Goal: Task Accomplishment & Management: Manage account settings

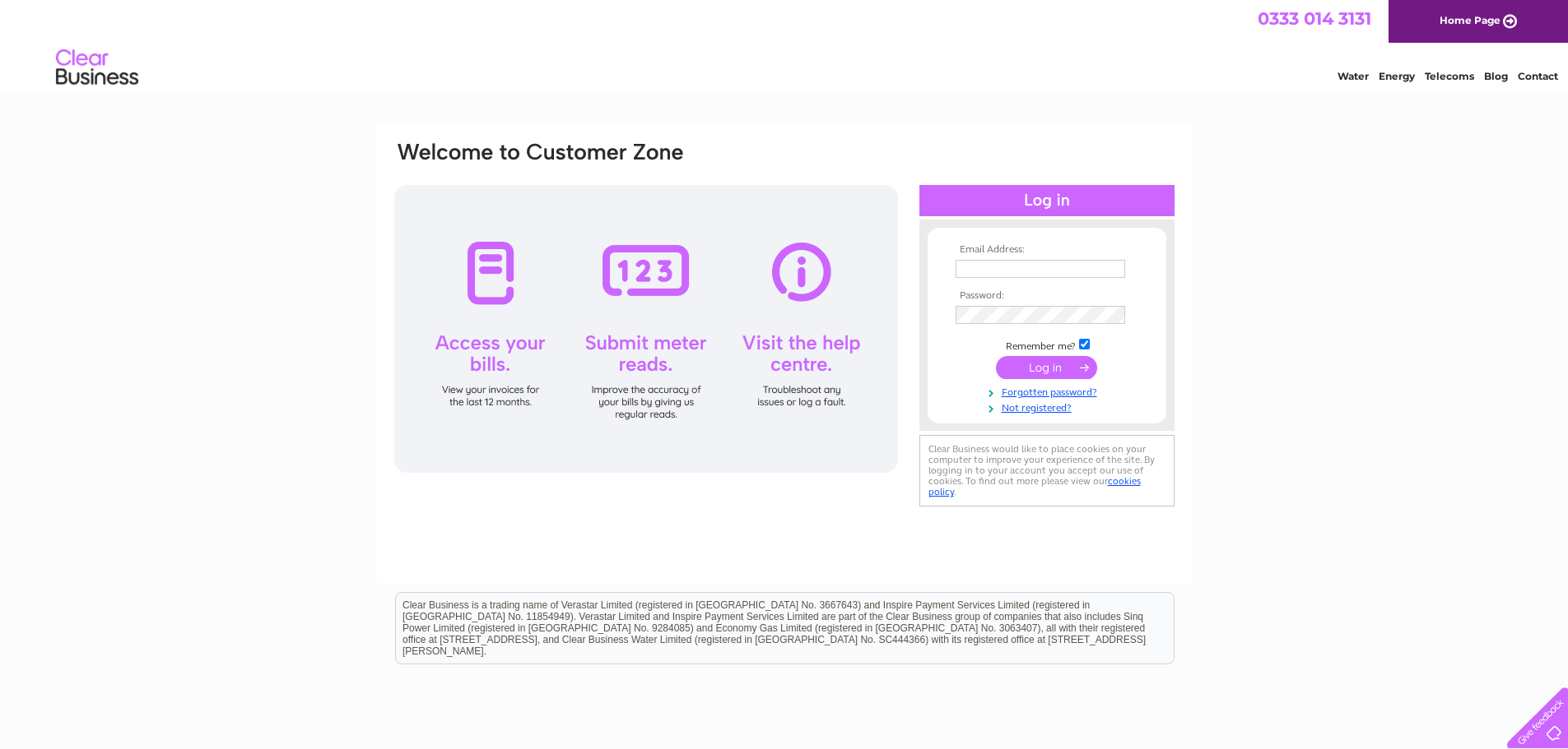
type input "[EMAIL_ADDRESS][DOMAIN_NAME]"
click at [1064, 367] on input "submit" at bounding box center [1047, 367] width 102 height 23
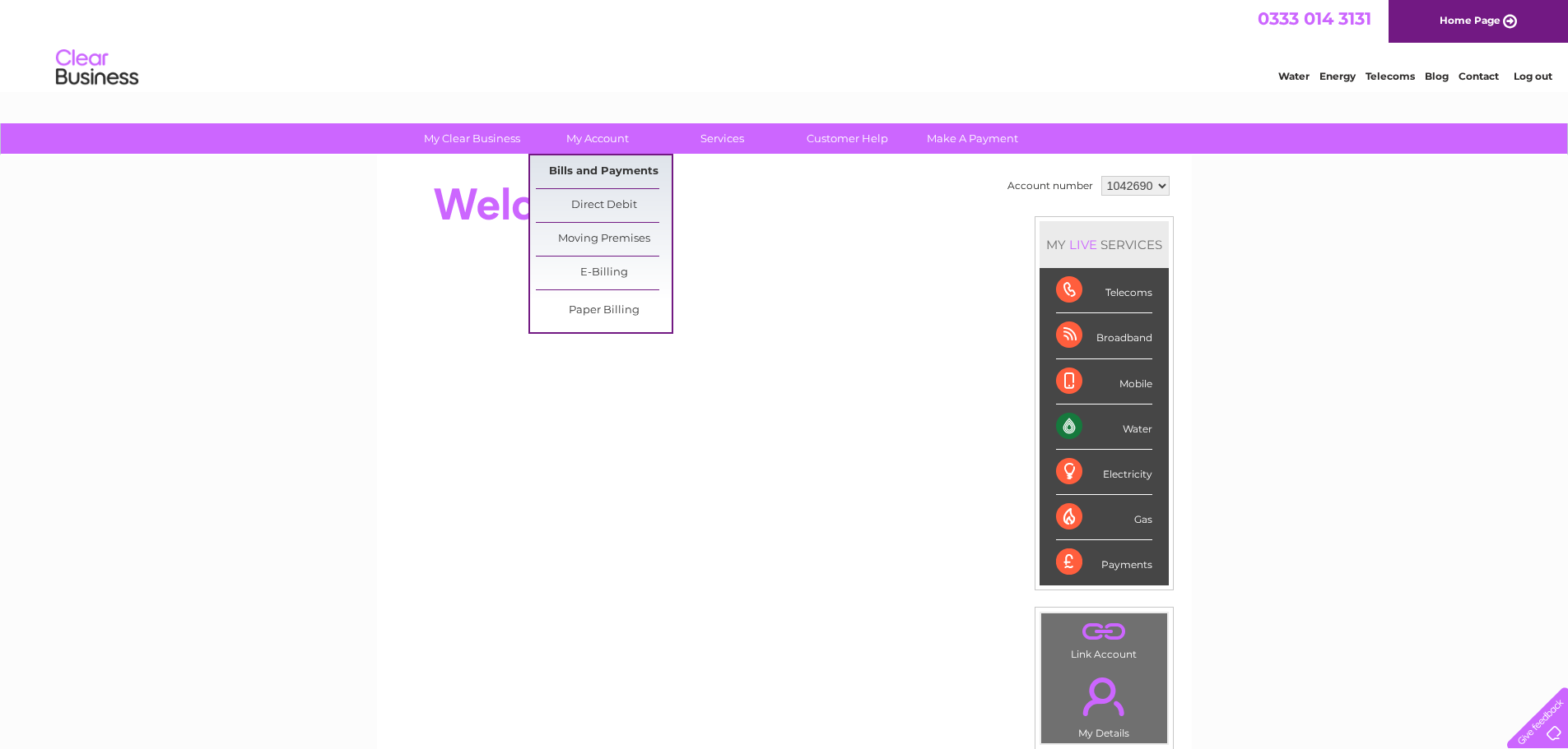
click at [605, 163] on link "Bills and Payments" at bounding box center [604, 172] width 136 height 33
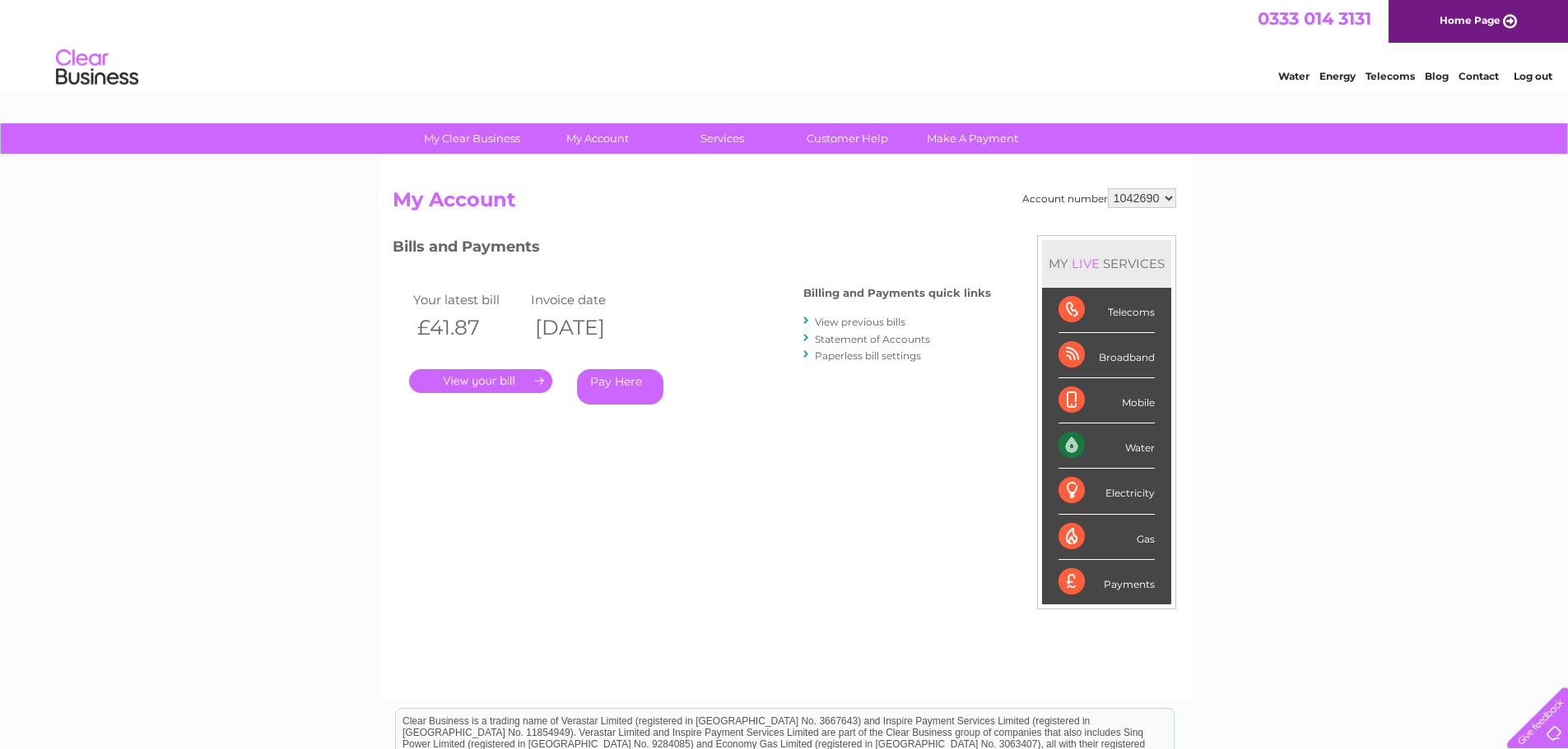
click at [605, 169] on div "Account number 1042690 My Account MY LIVE SERVICES Telecoms Broadband Mobile Wa…" at bounding box center [784, 428] width 815 height 545
click at [512, 378] on link "." at bounding box center [480, 381] width 143 height 24
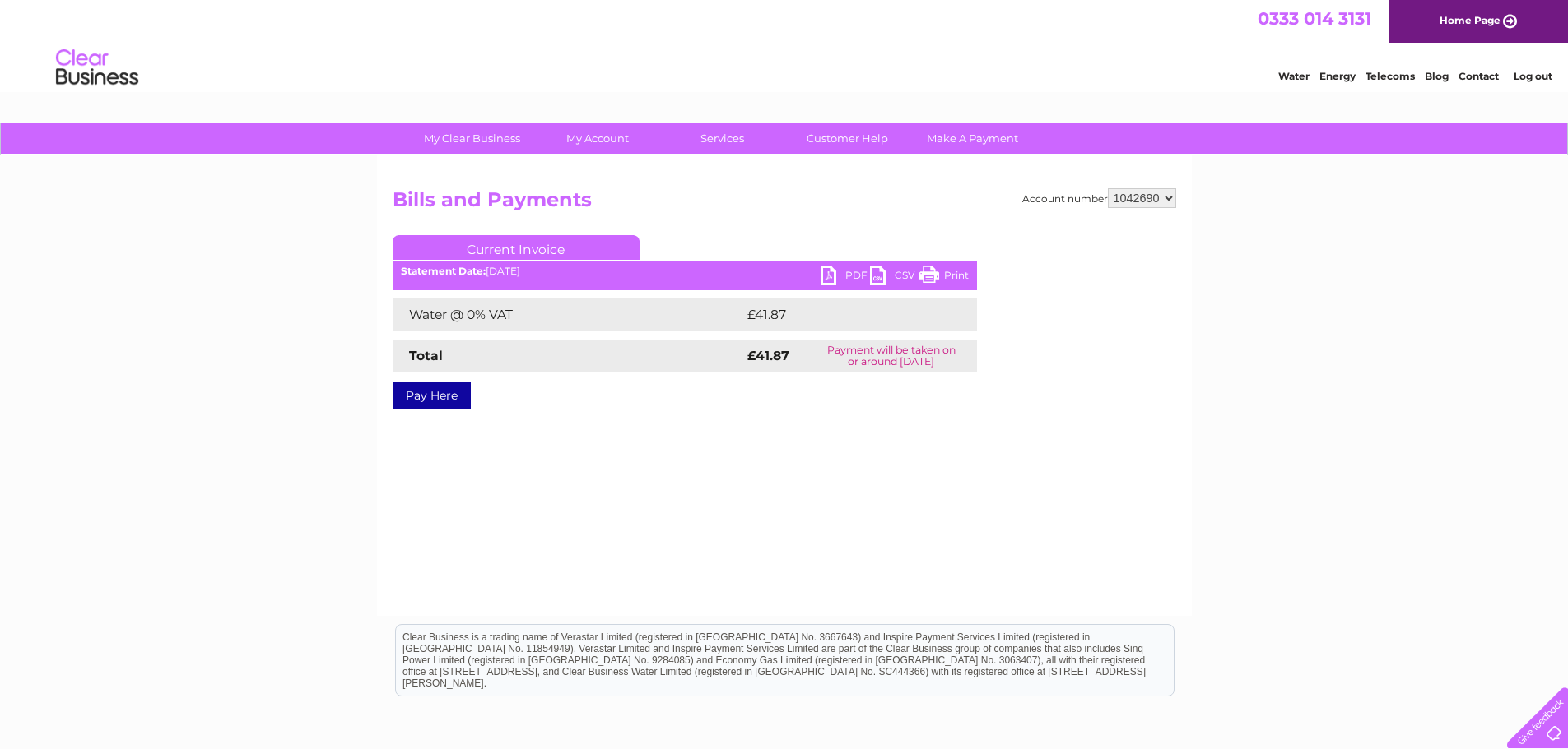
click at [858, 268] on link "PDF" at bounding box center [845, 277] width 49 height 24
